Goal: Task Accomplishment & Management: Use online tool/utility

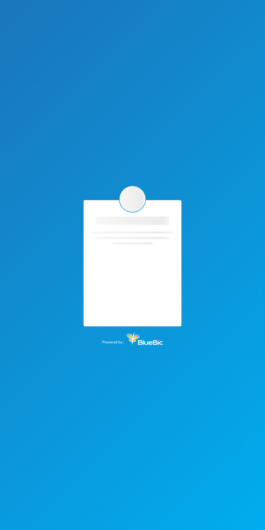
click at [0, 301] on div "Loading interface... Loading interface... Powered by :" at bounding box center [132, 265] width 265 height 530
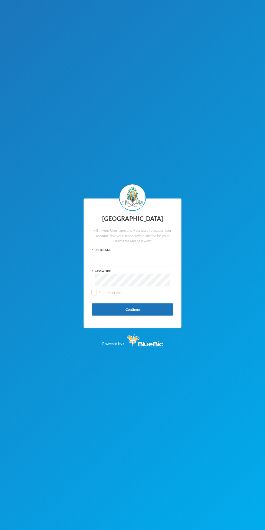
click at [128, 242] on div "Fill in your Username and Password to access your account. Ask your school admi…" at bounding box center [132, 236] width 81 height 16
click at [129, 261] on input "text" at bounding box center [132, 259] width 75 height 12
type input "glh24cs42"
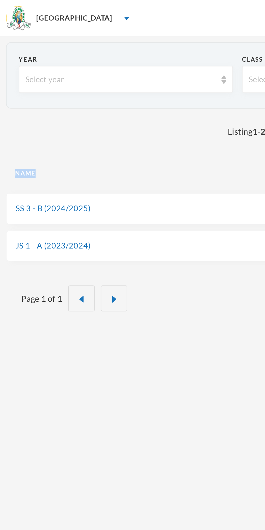
click at [84, 167] on div "Year Select year Class Select class Apply Filter Listing 1 - 2 of 2 Add New Bat…" at bounding box center [132, 281] width 265 height 530
